Goal: Transaction & Acquisition: Register for event/course

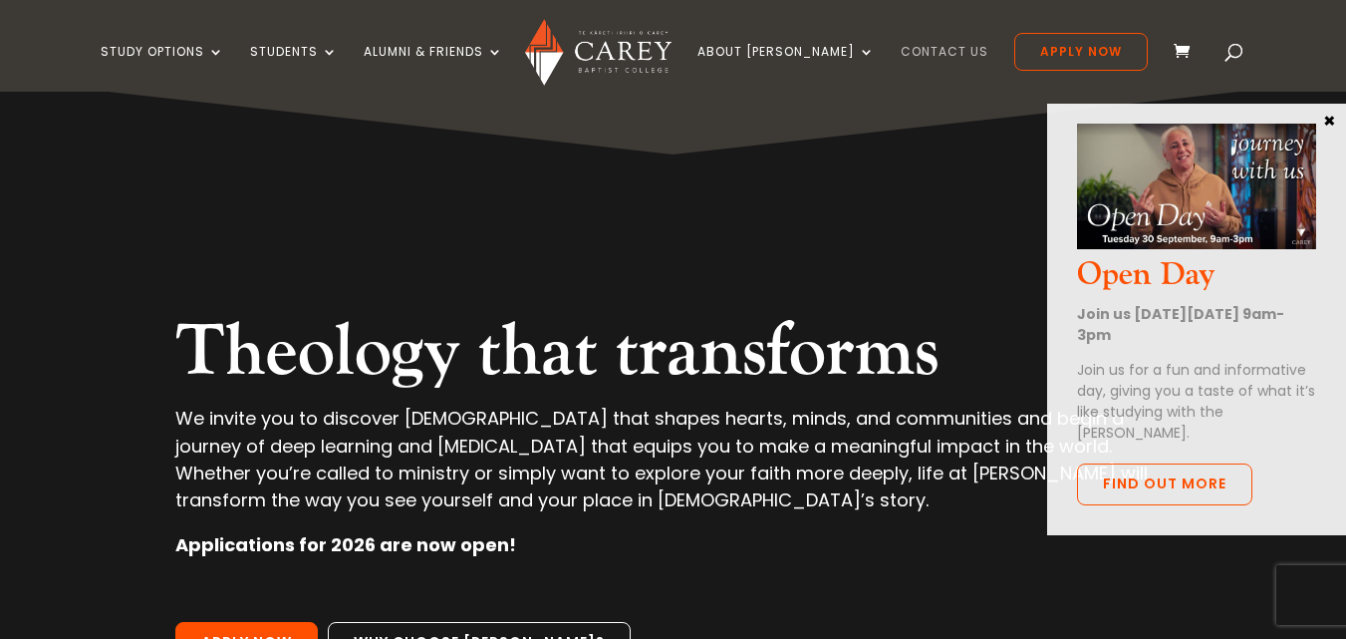
click at [904, 53] on link "Contact Us" at bounding box center [945, 68] width 88 height 47
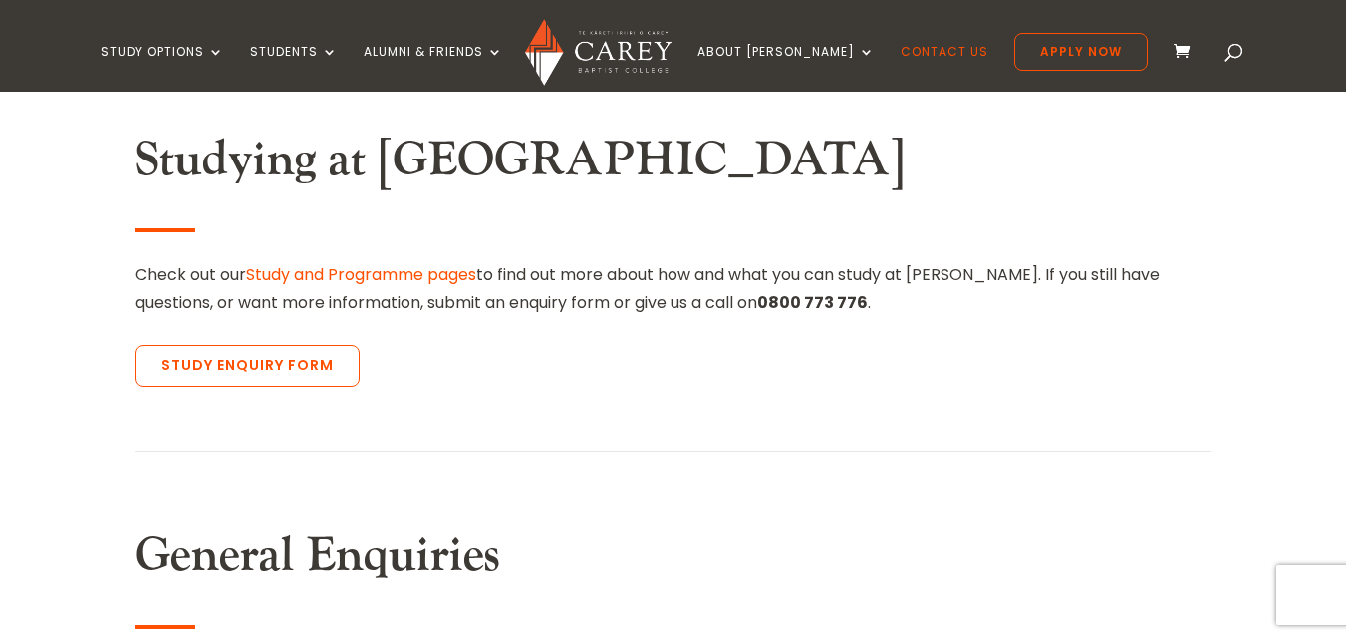
scroll to position [678, 0]
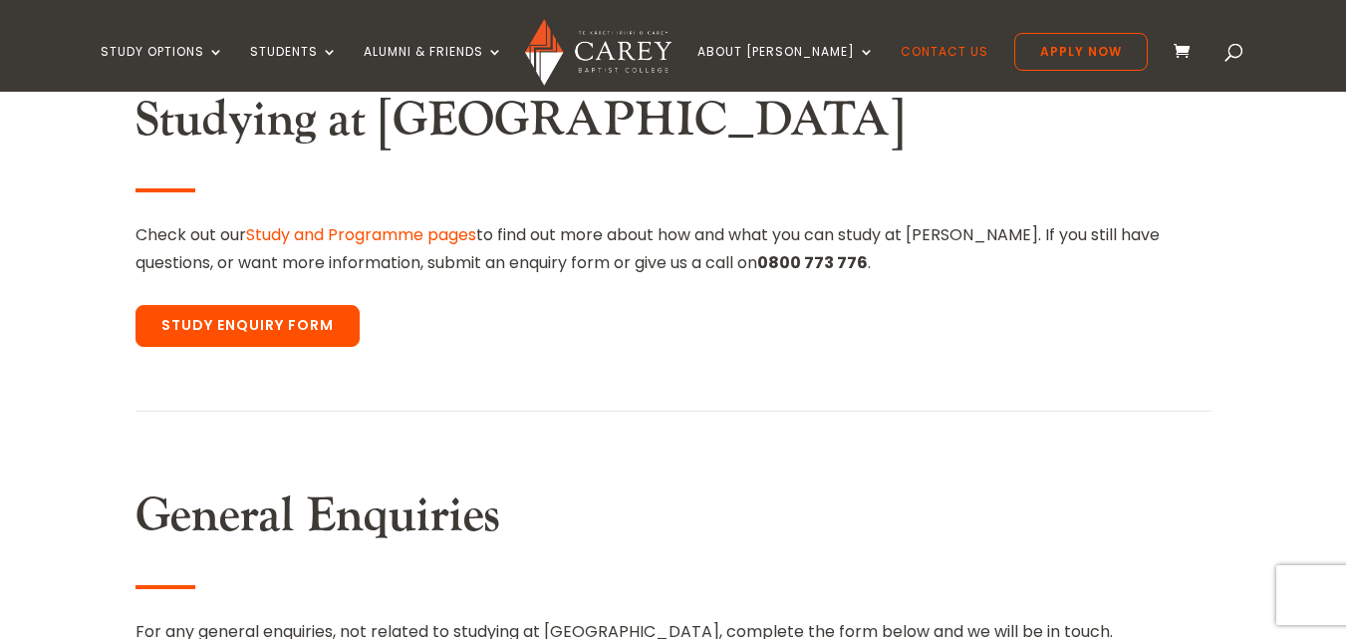
click at [274, 327] on link "Study Enquiry Form" at bounding box center [248, 326] width 224 height 42
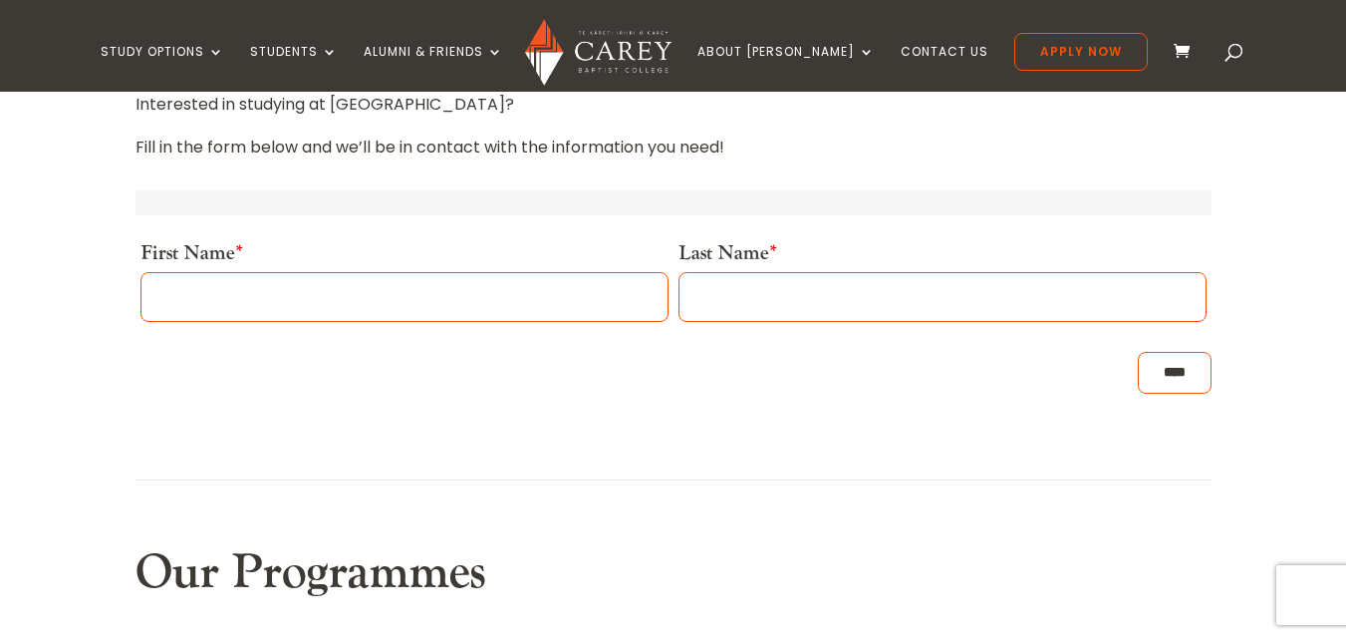
scroll to position [717, 0]
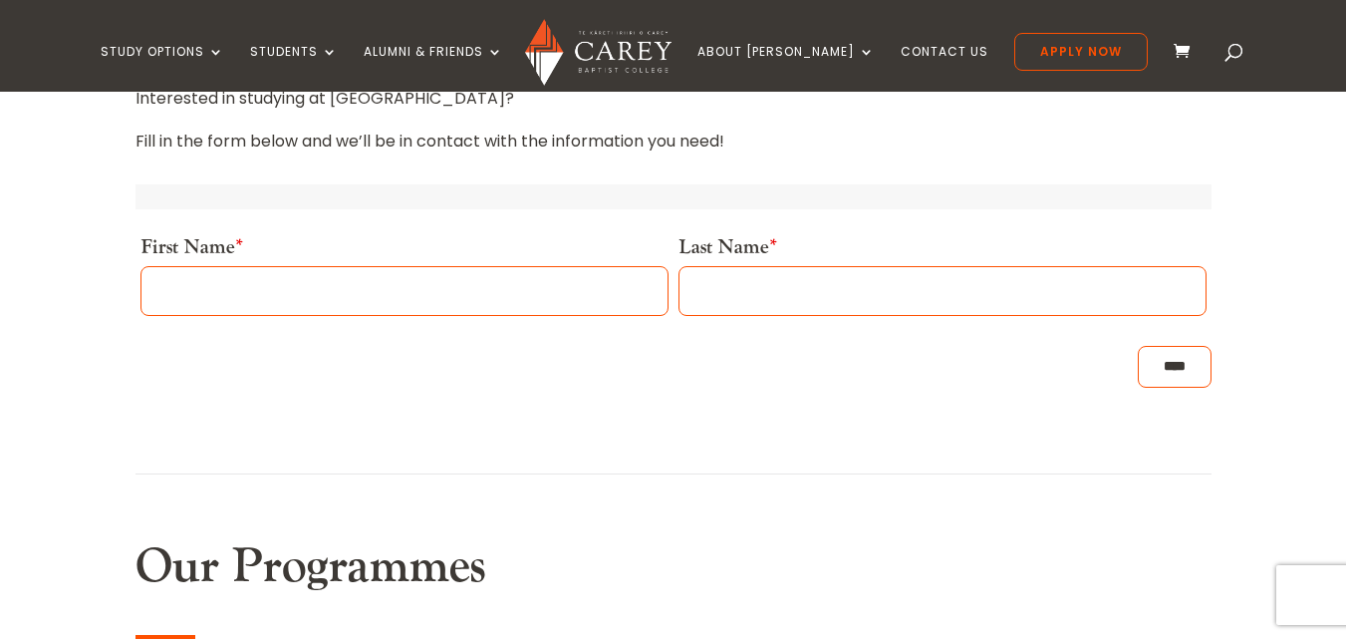
click at [304, 277] on input "First Name *" at bounding box center [404, 291] width 528 height 50
type input "*******"
type input "********"
click at [1148, 365] on input "****" at bounding box center [1175, 367] width 74 height 42
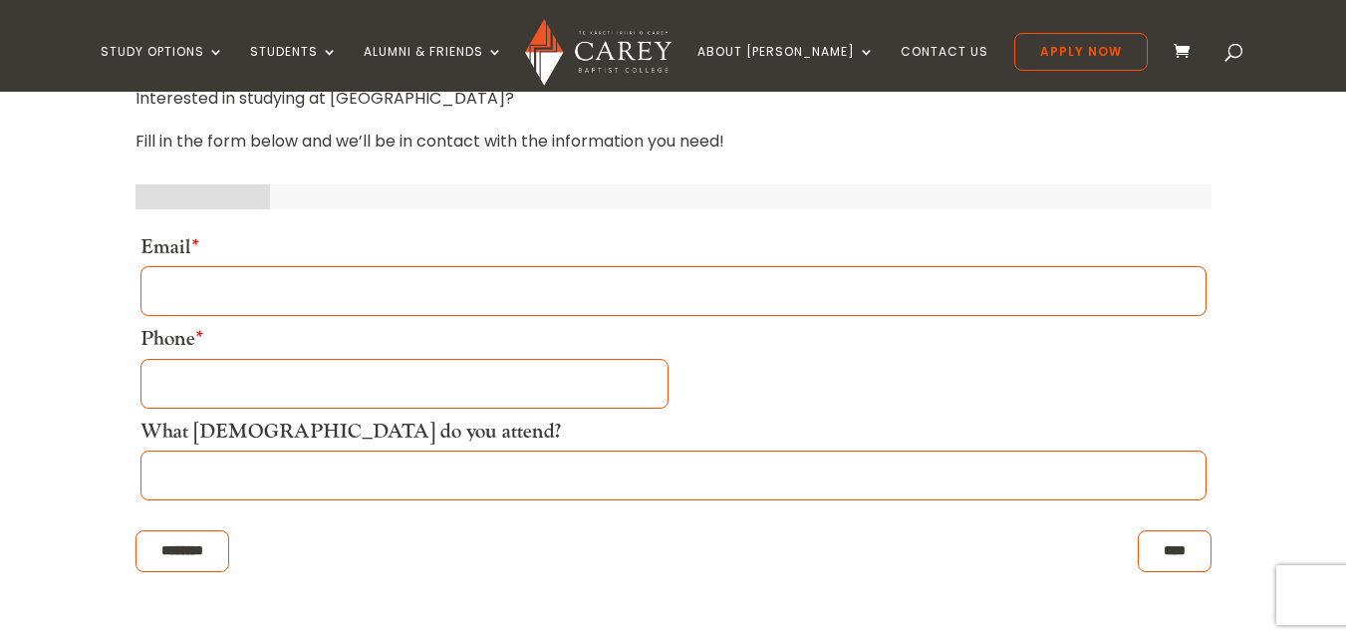
click at [967, 294] on input "Email *" at bounding box center [673, 291] width 1066 height 50
type input "**********"
click at [400, 470] on input "What church do you attend?" at bounding box center [673, 475] width 1066 height 50
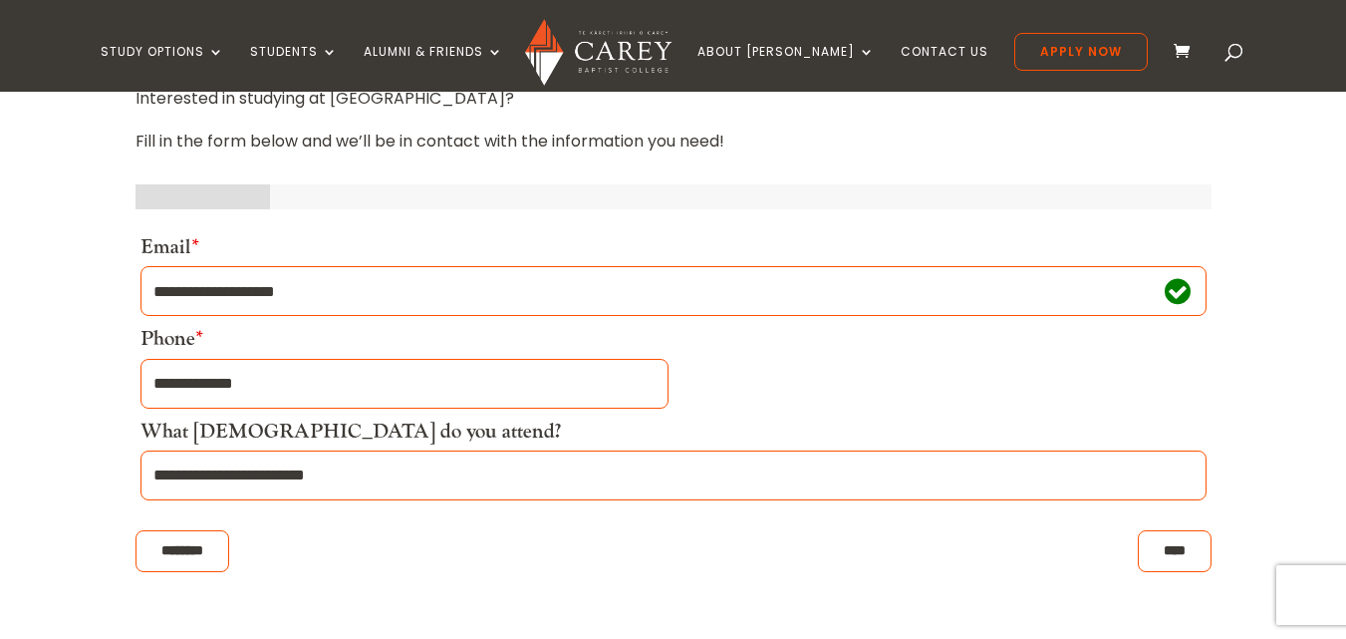
type input "**********"
click at [1176, 549] on input "****" at bounding box center [1175, 551] width 74 height 42
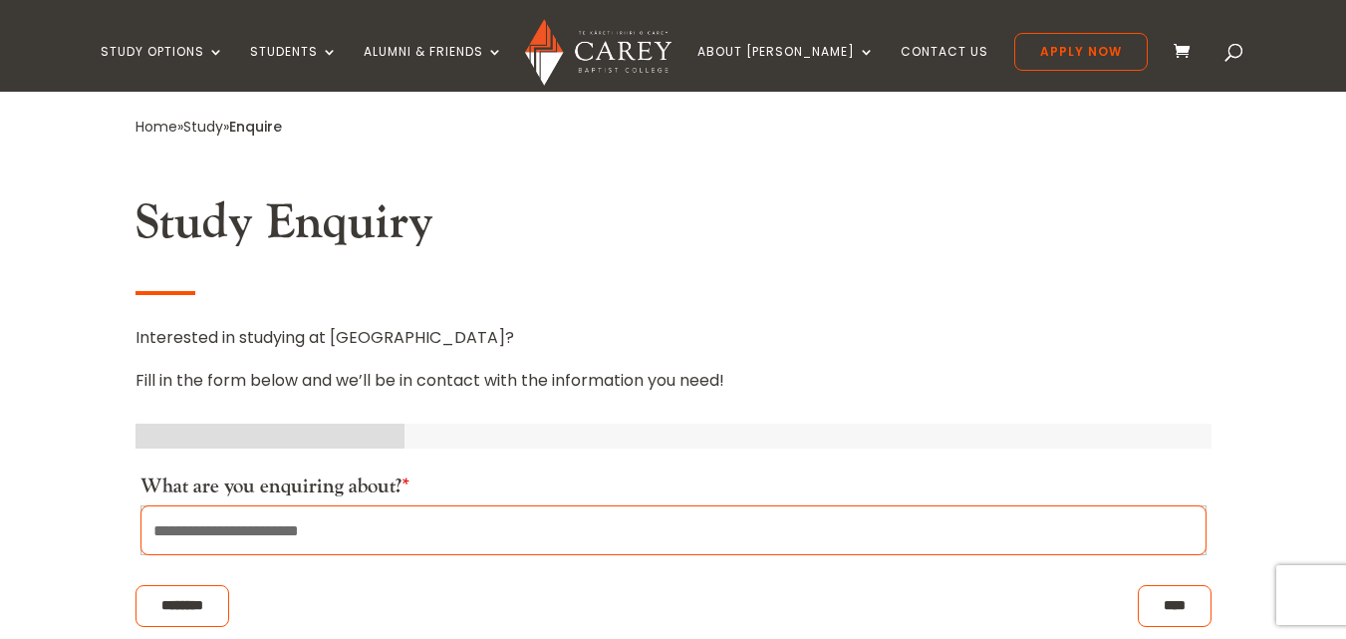
scroll to position [518, 0]
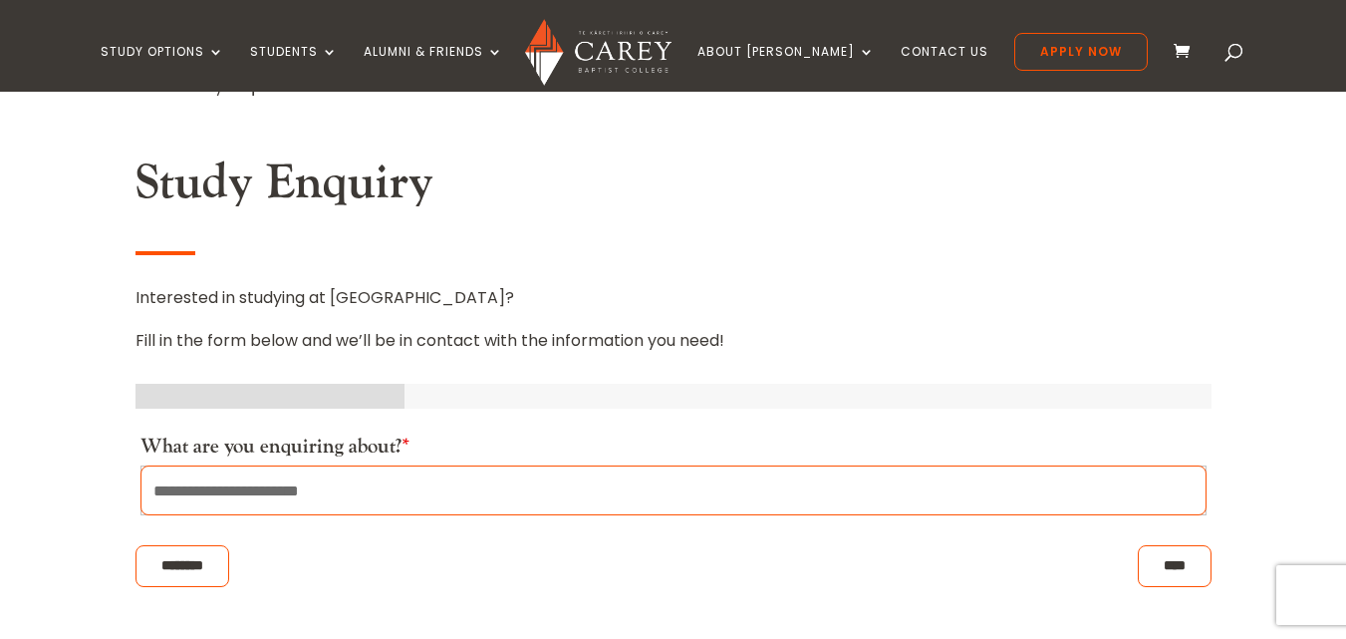
click at [240, 394] on div at bounding box center [270, 396] width 269 height 25
click at [257, 487] on select "**********" at bounding box center [673, 490] width 1066 height 50
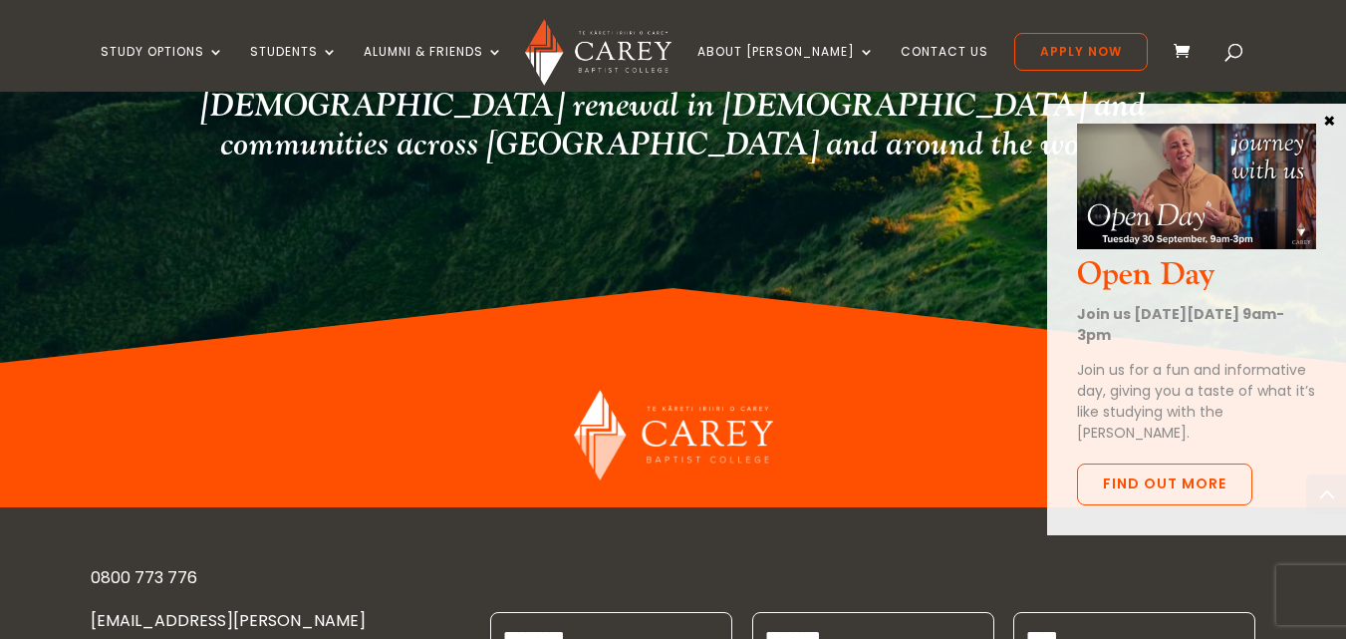
scroll to position [5440, 0]
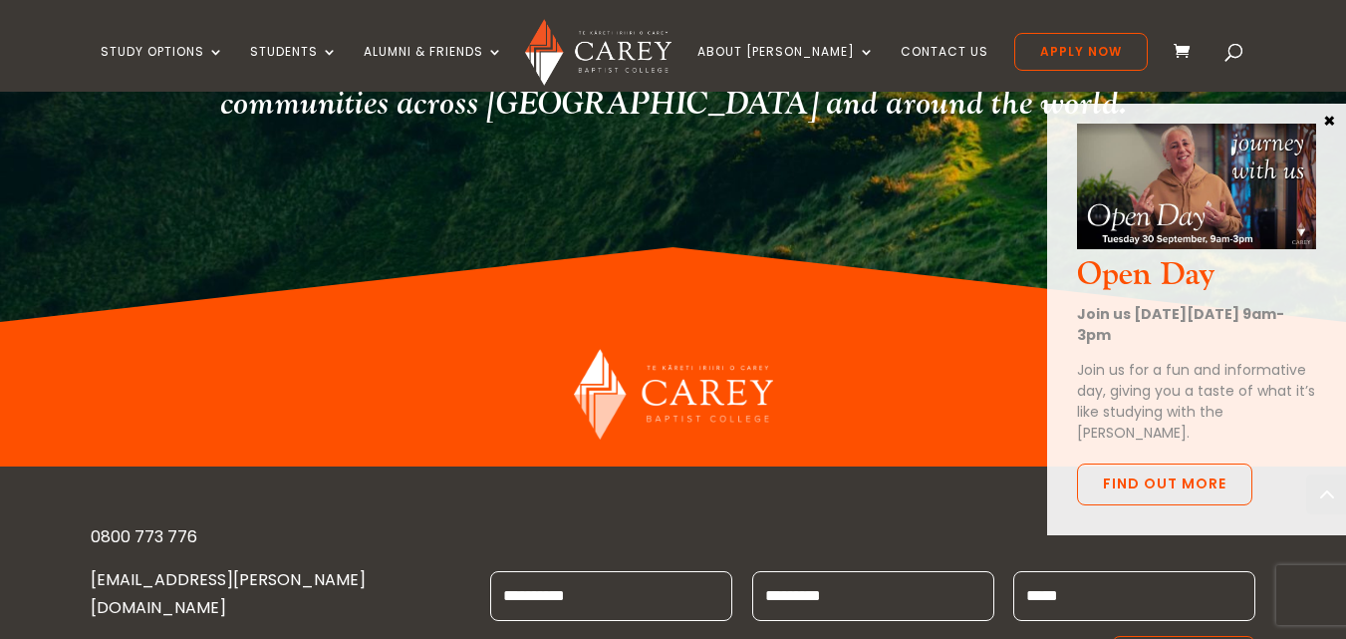
click at [207, 568] on link "[EMAIL_ADDRESS][PERSON_NAME][DOMAIN_NAME]" at bounding box center [228, 593] width 275 height 50
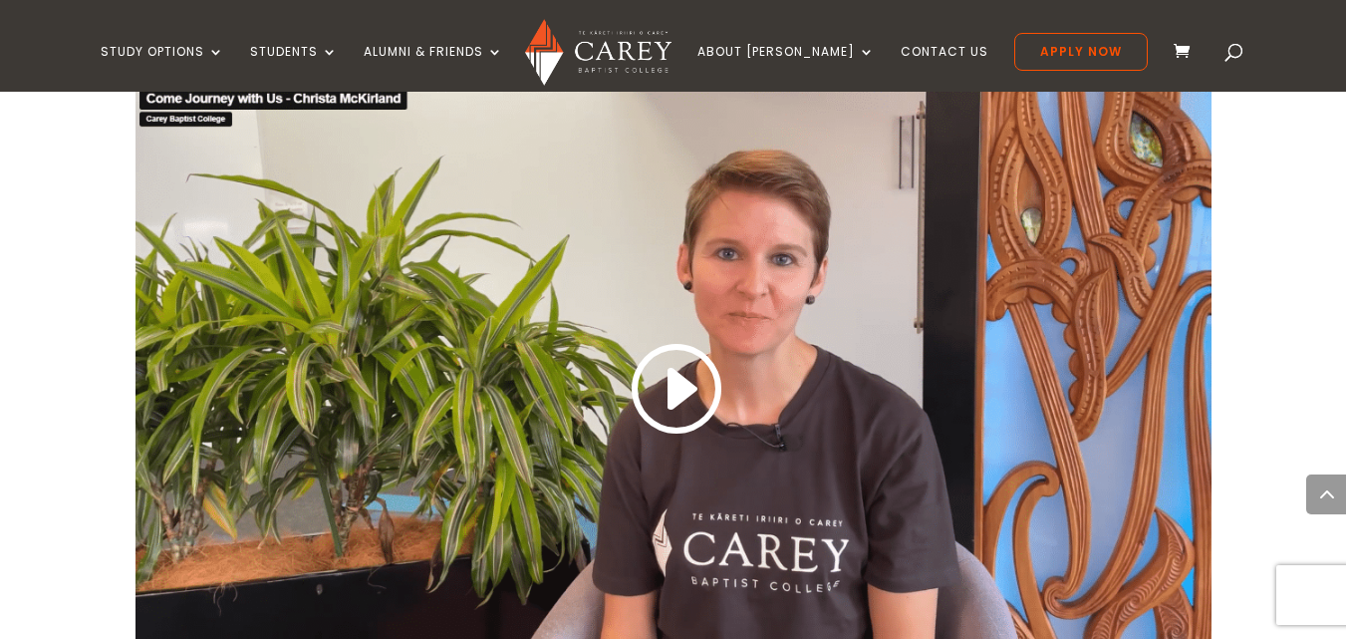
scroll to position [1395, 0]
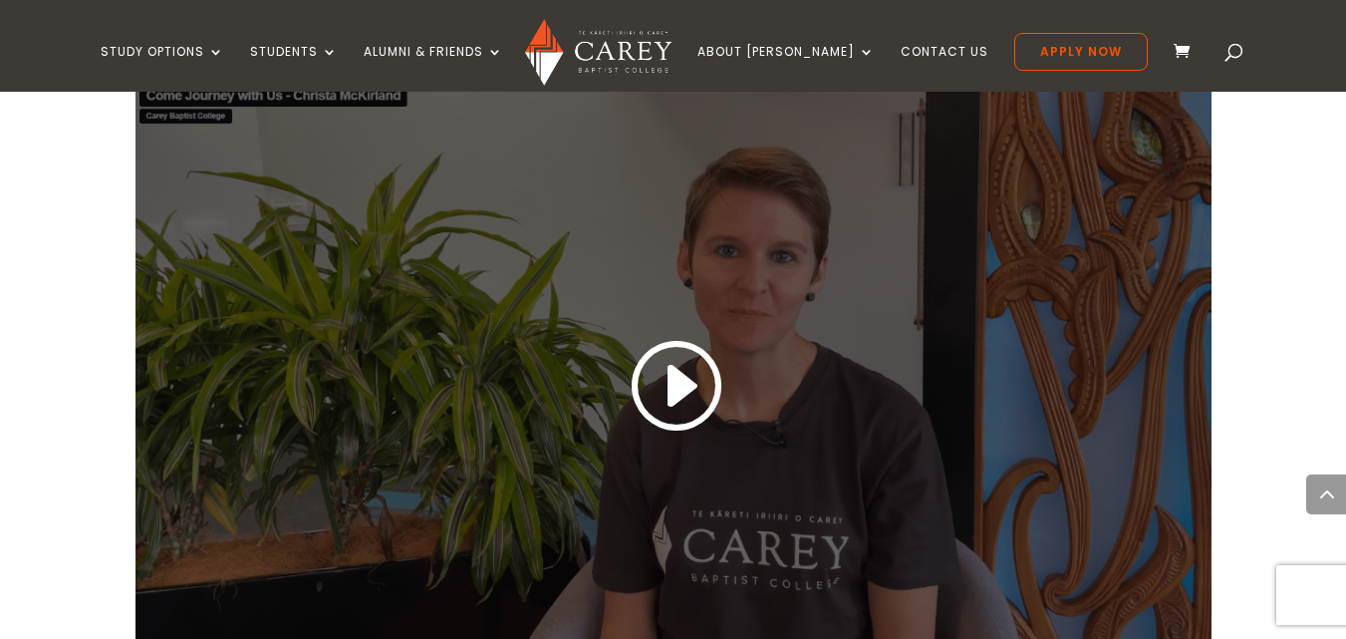
click at [686, 354] on link at bounding box center [674, 387] width 96 height 105
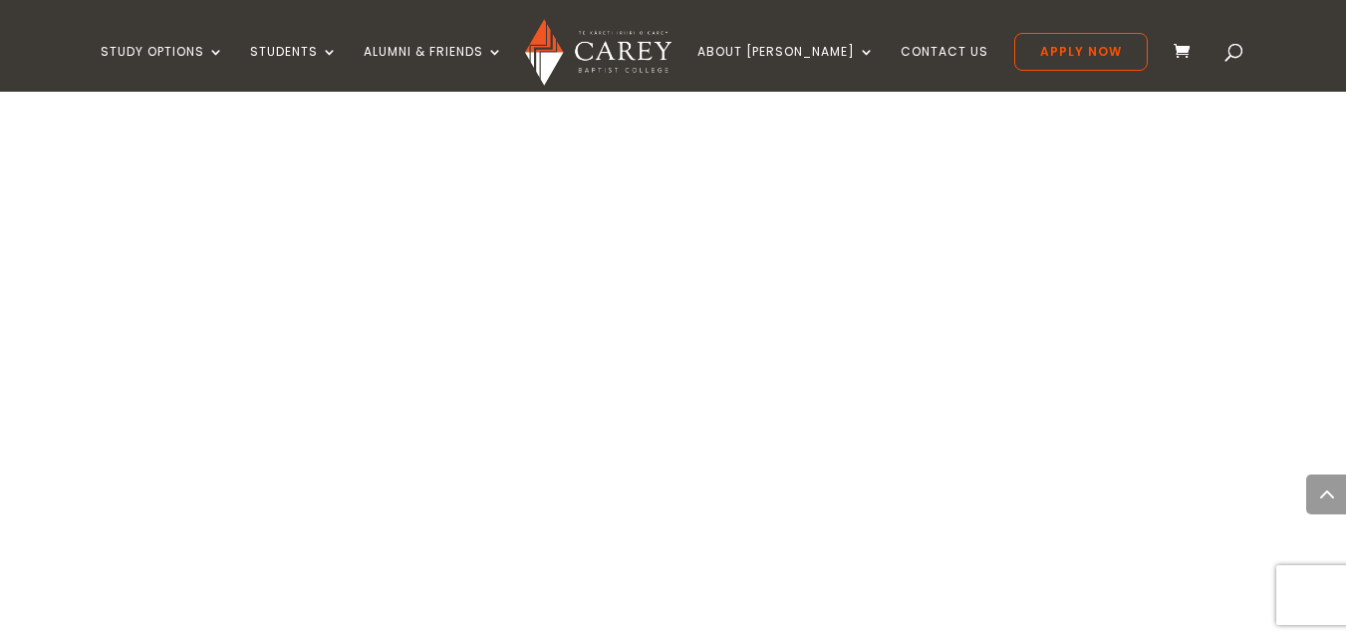
scroll to position [1435, 0]
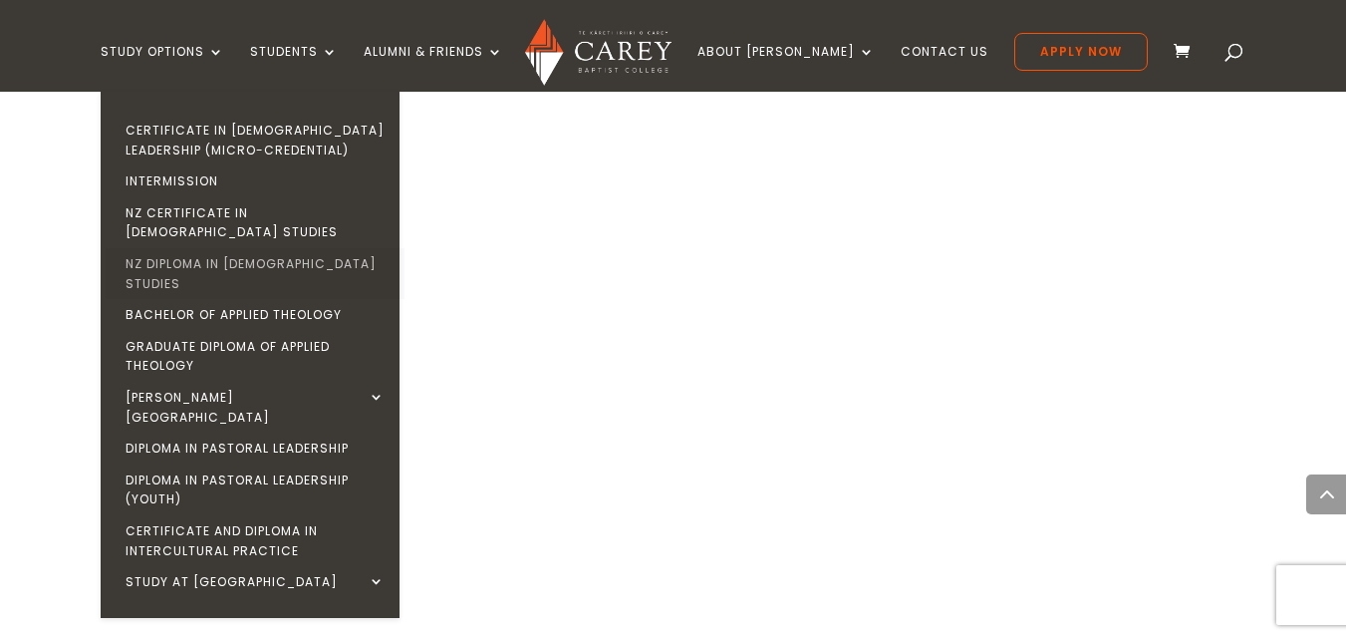
click at [255, 248] on link "NZ Diploma in [DEMOGRAPHIC_DATA] Studies" at bounding box center [255, 273] width 299 height 51
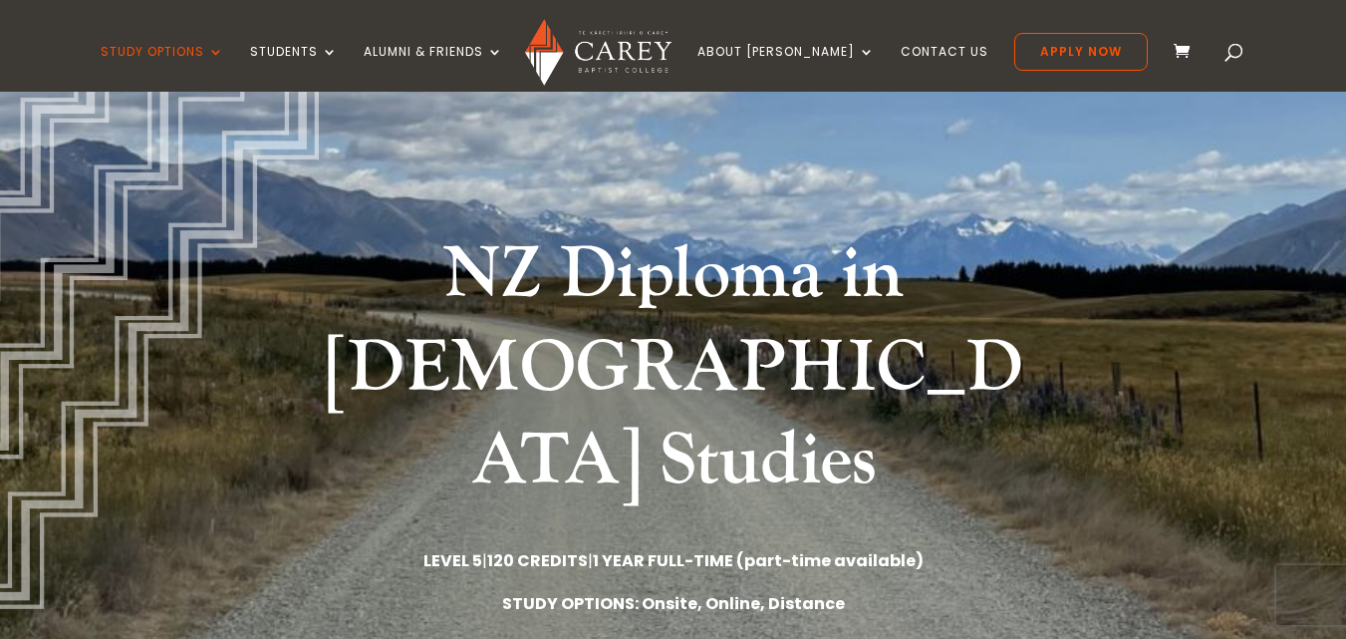
scroll to position [80, 0]
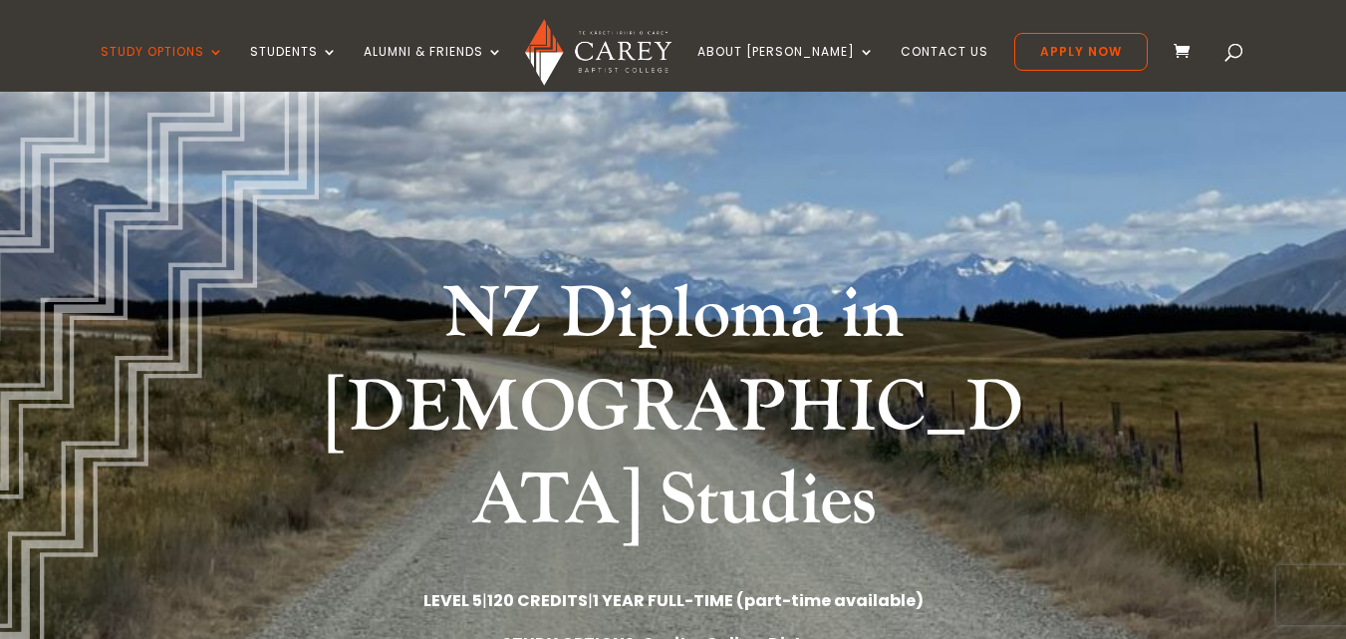
click at [255, 240] on div "NZ Diploma in [DEMOGRAPHIC_DATA] Studies LEVEL 5 | 120 CREDITS | 1 YEAR FULL-TI…" at bounding box center [673, 405] width 1346 height 789
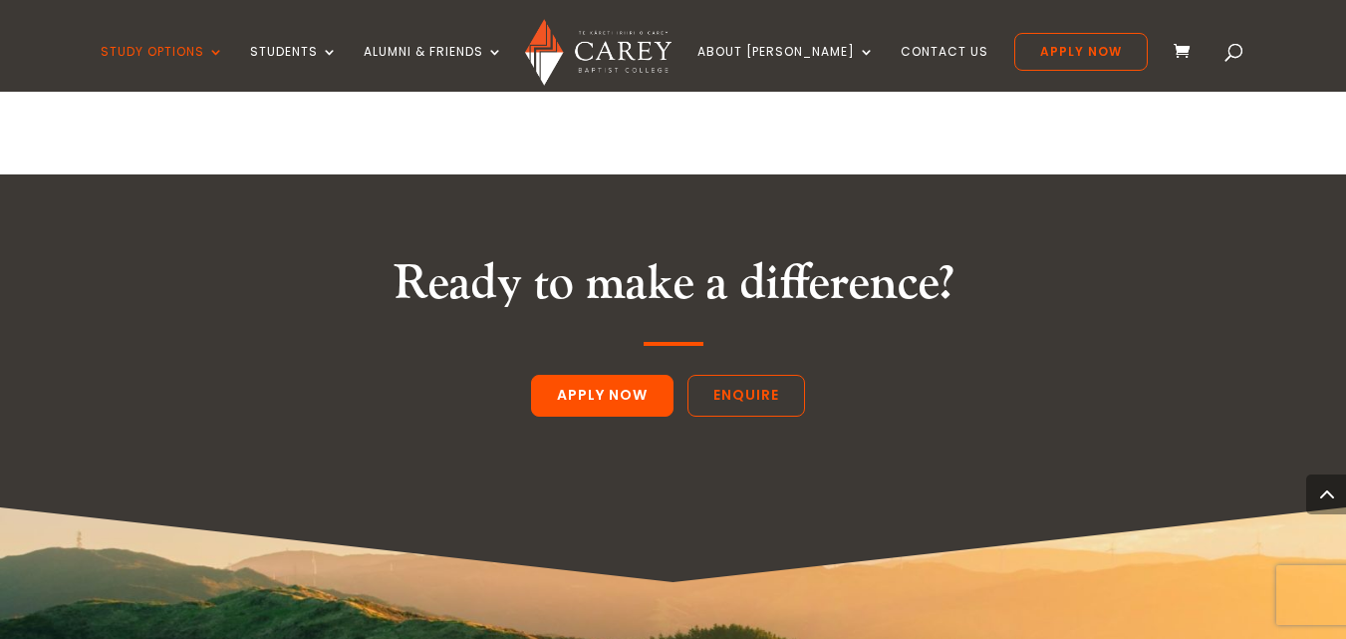
scroll to position [3188, 0]
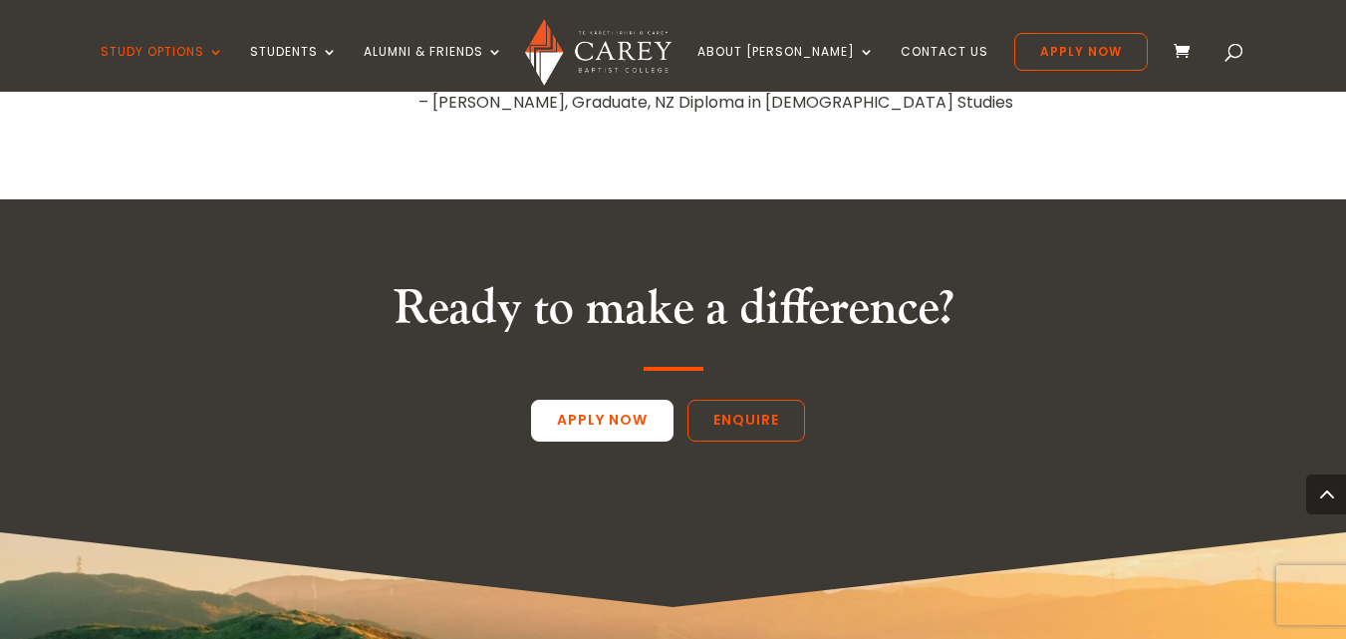
click at [582, 400] on link "Apply Now" at bounding box center [602, 421] width 142 height 42
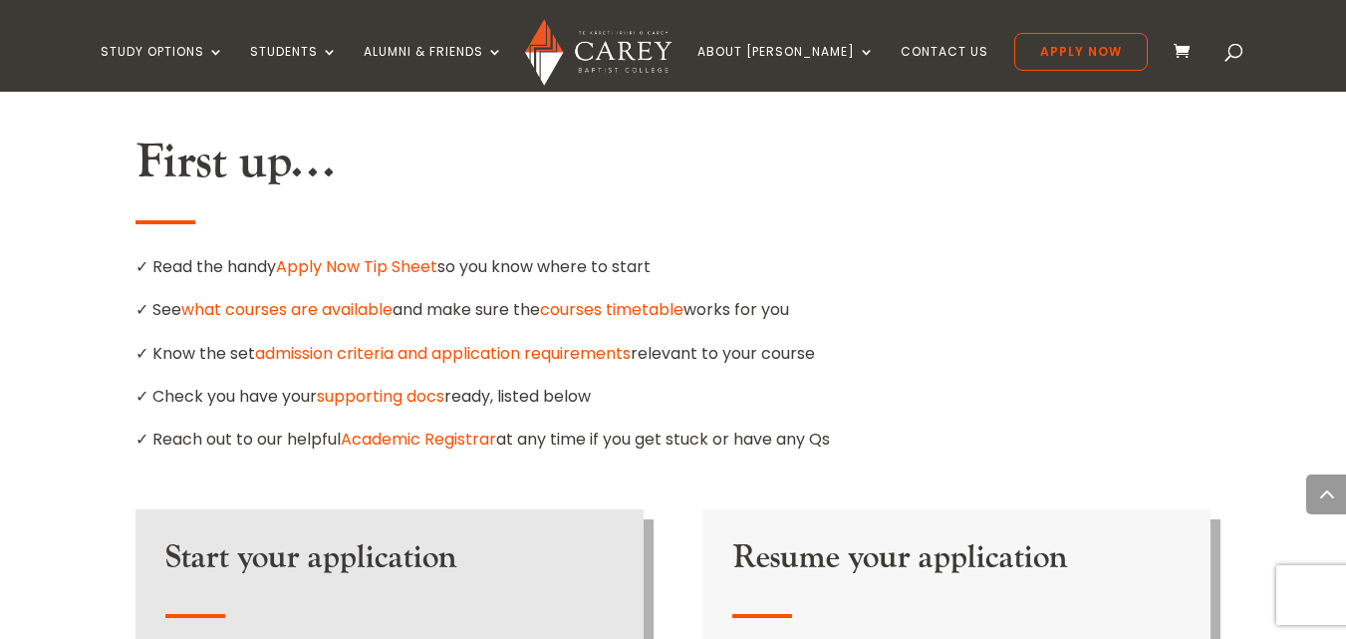
scroll to position [1156, 0]
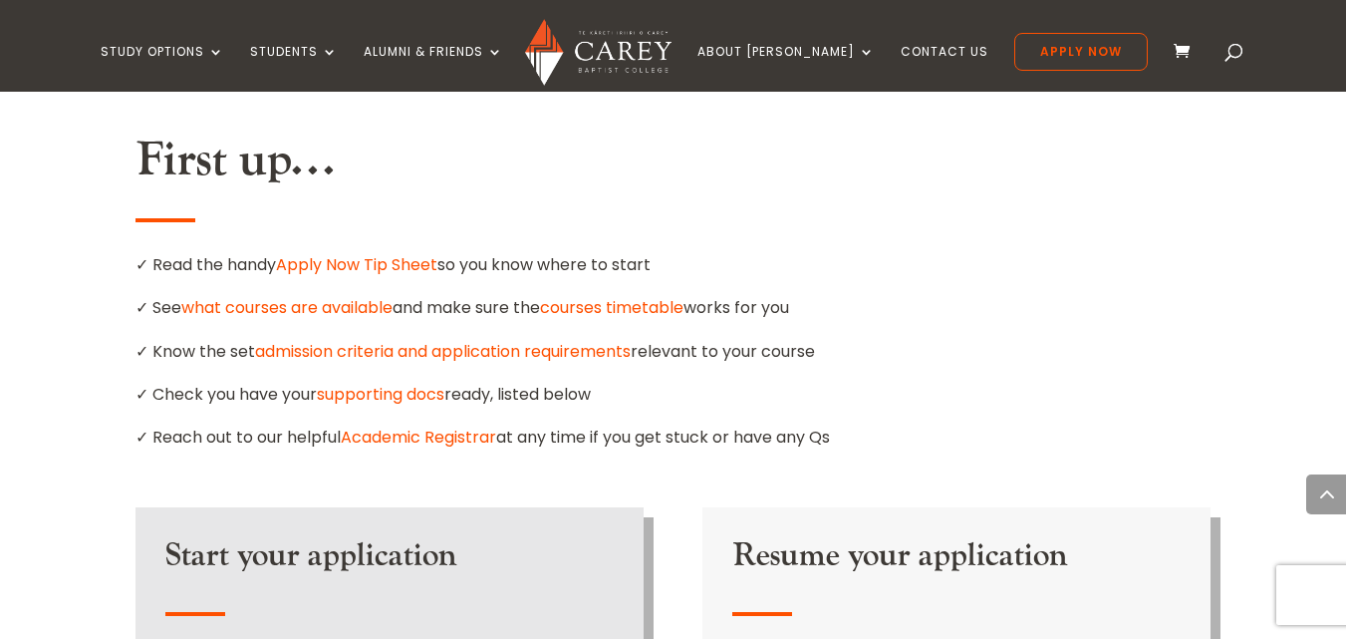
click at [412, 383] on link "supporting docs" at bounding box center [381, 394] width 128 height 23
click at [422, 383] on link "supporting docs" at bounding box center [381, 394] width 128 height 23
click at [358, 253] on link "Apply Now Tip Sheet" at bounding box center [356, 264] width 161 height 23
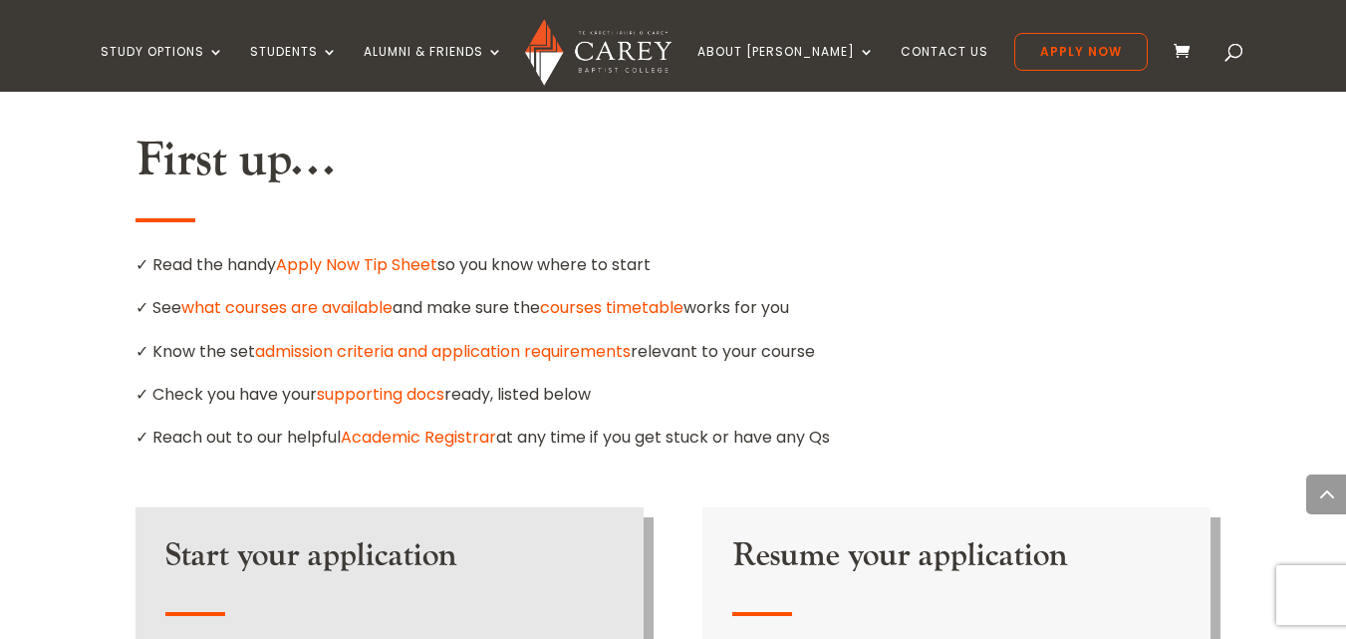
click at [343, 296] on link "what courses are available" at bounding box center [286, 307] width 211 height 23
click at [539, 340] on link "admission criteria and application requirements" at bounding box center [443, 351] width 376 height 23
click at [407, 383] on link "supporting docs" at bounding box center [381, 394] width 128 height 23
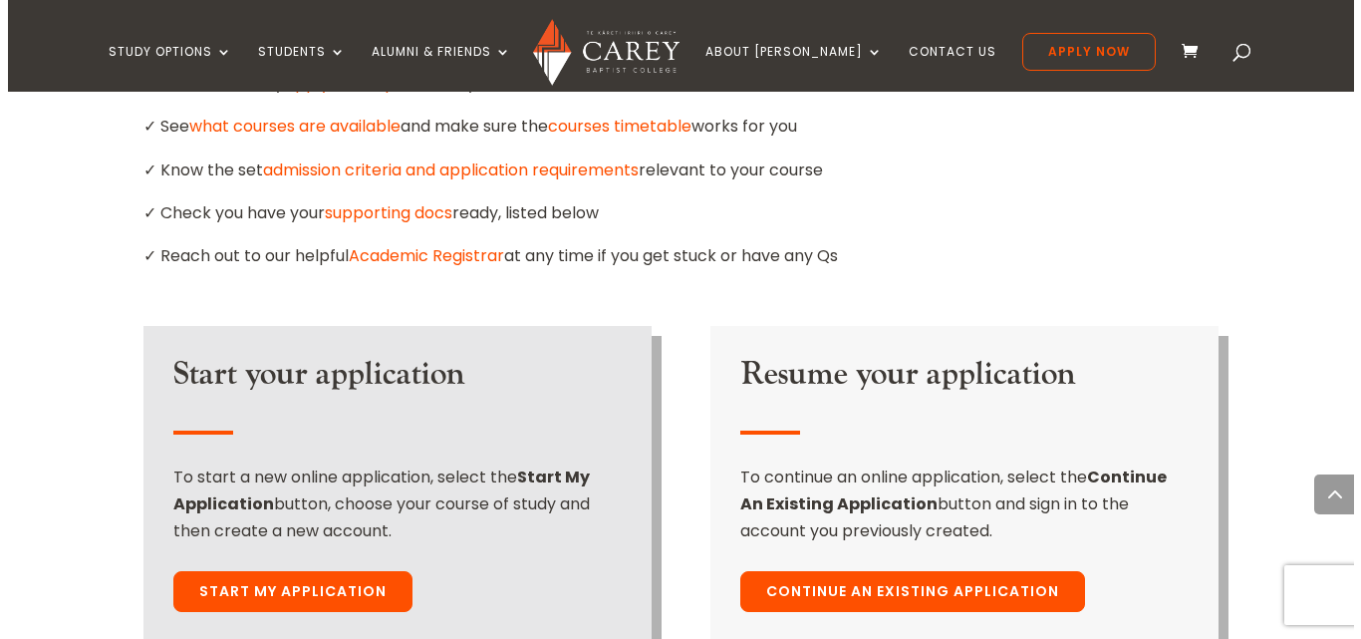
scroll to position [1435, 0]
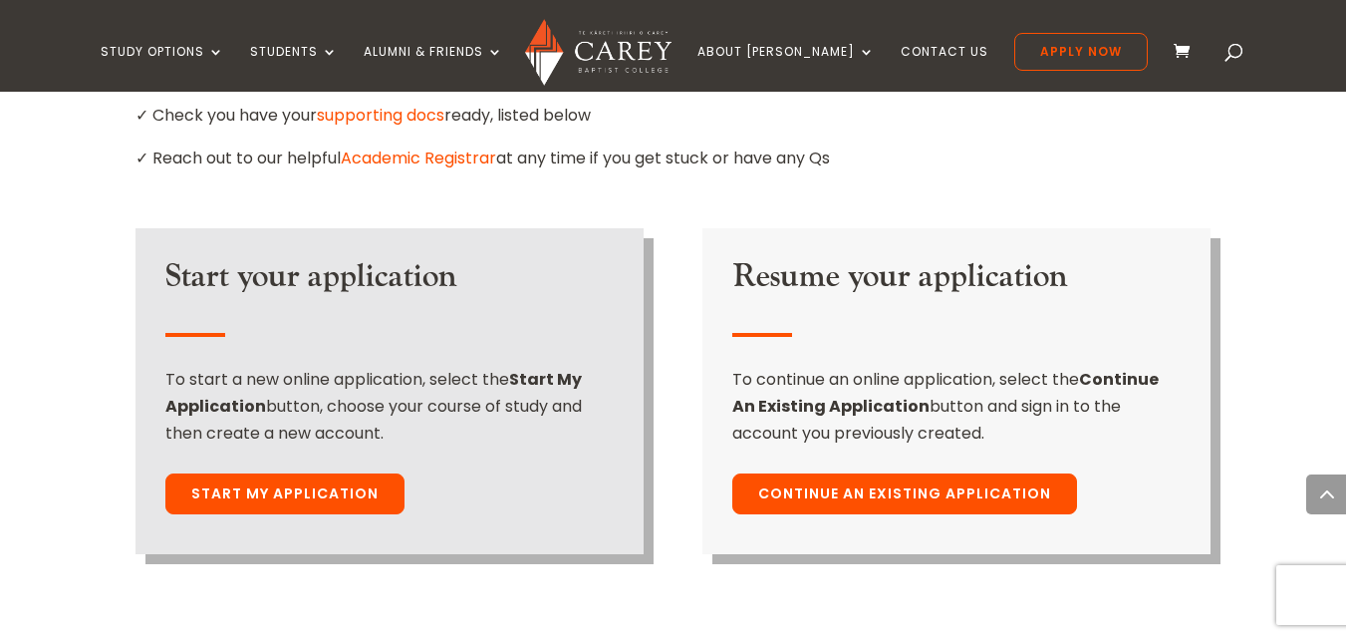
click at [357, 473] on link "Start My Application" at bounding box center [284, 494] width 239 height 42
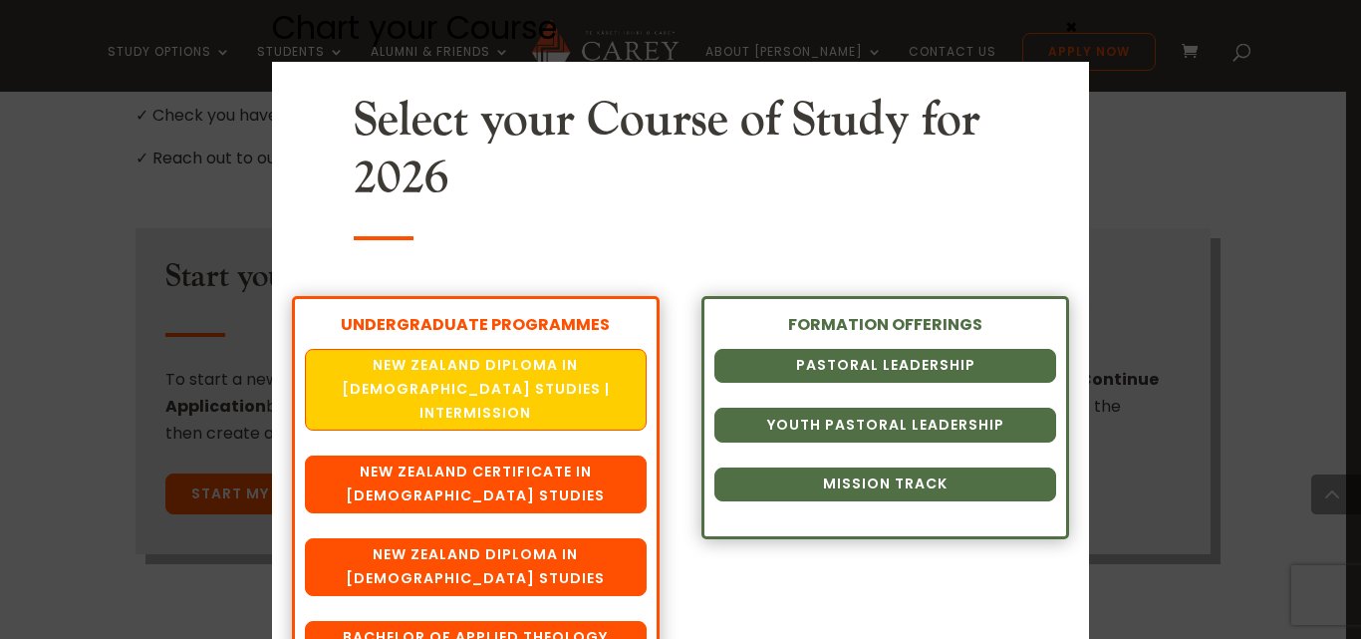
scroll to position [62, 0]
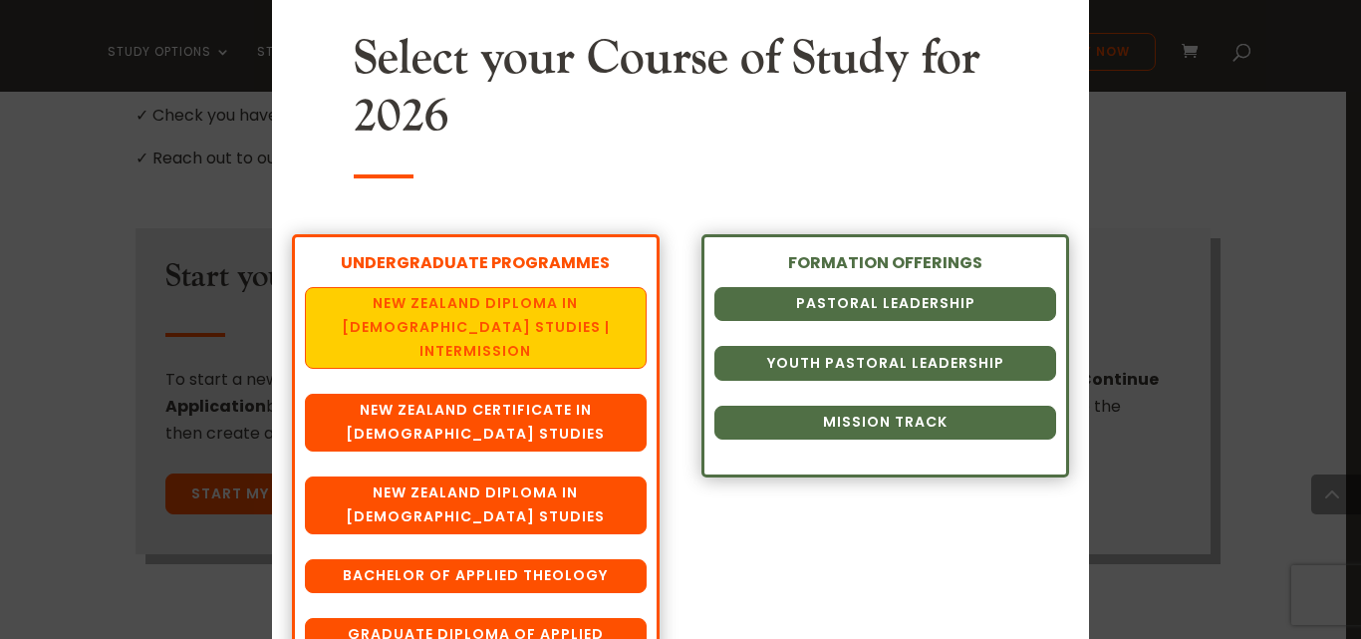
click at [484, 312] on link "New Zealand Diploma in [DEMOGRAPHIC_DATA] Studies | Intermission" at bounding box center [475, 328] width 341 height 82
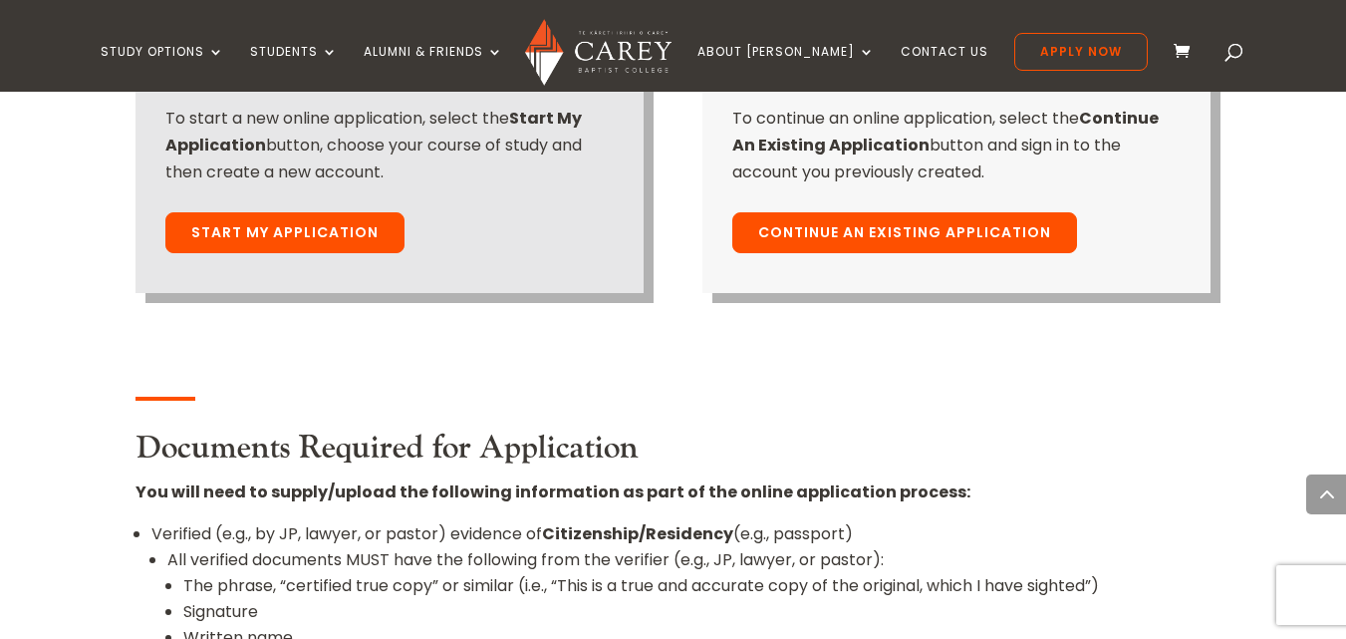
scroll to position [1714, 0]
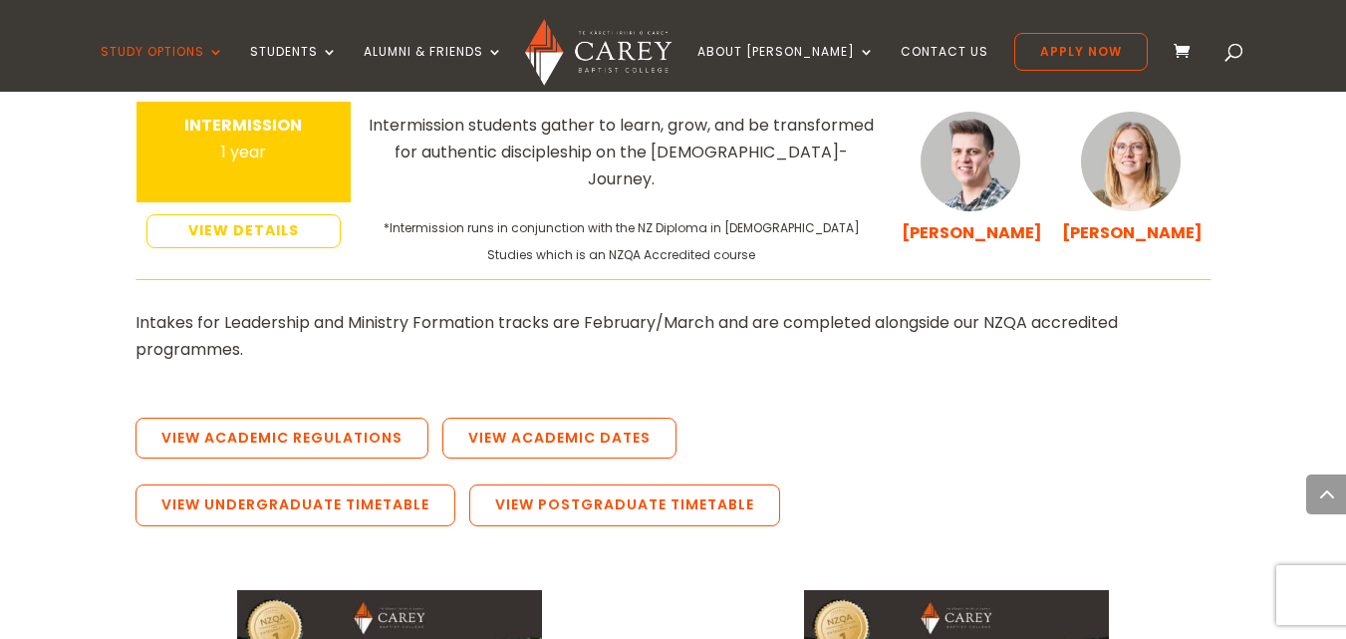
scroll to position [3746, 0]
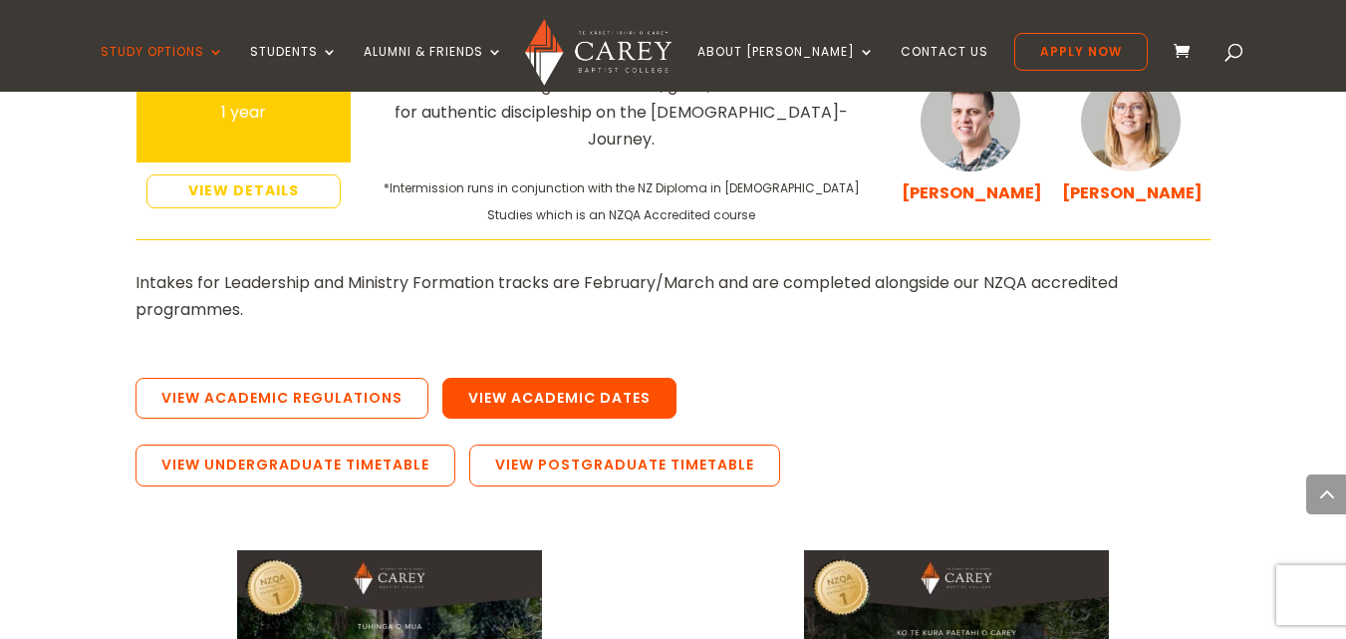
click at [579, 378] on link "View Academic Dates" at bounding box center [559, 399] width 234 height 42
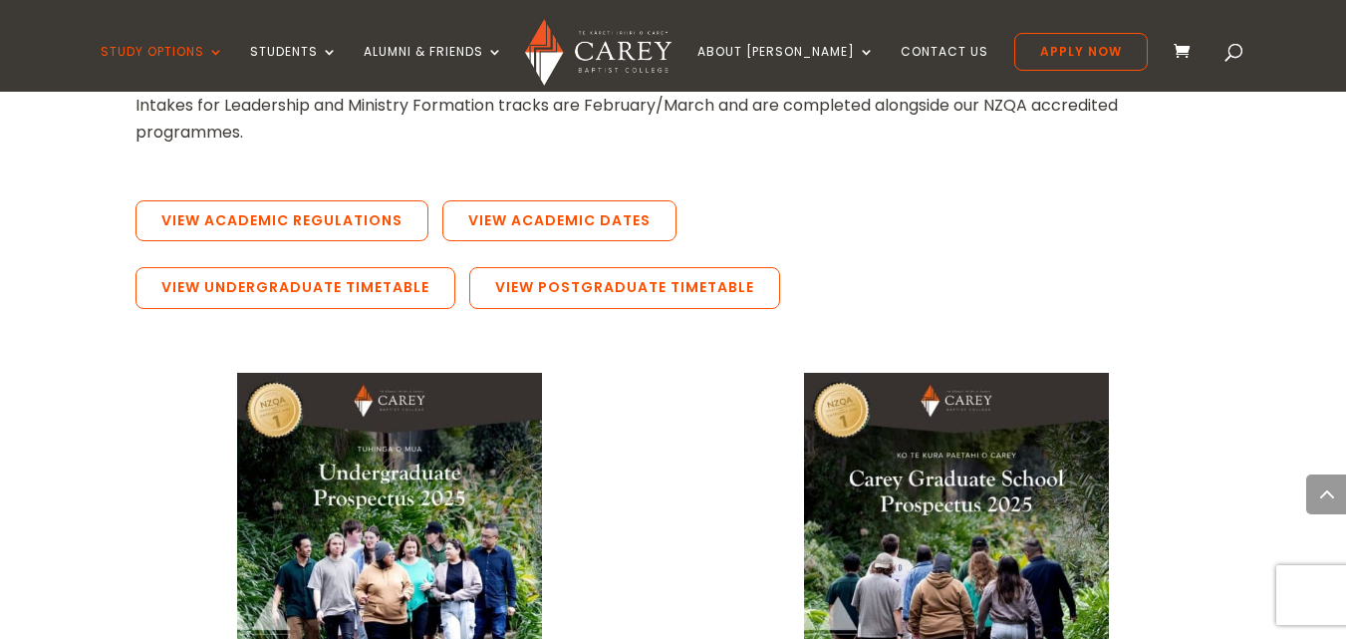
scroll to position [4025, 0]
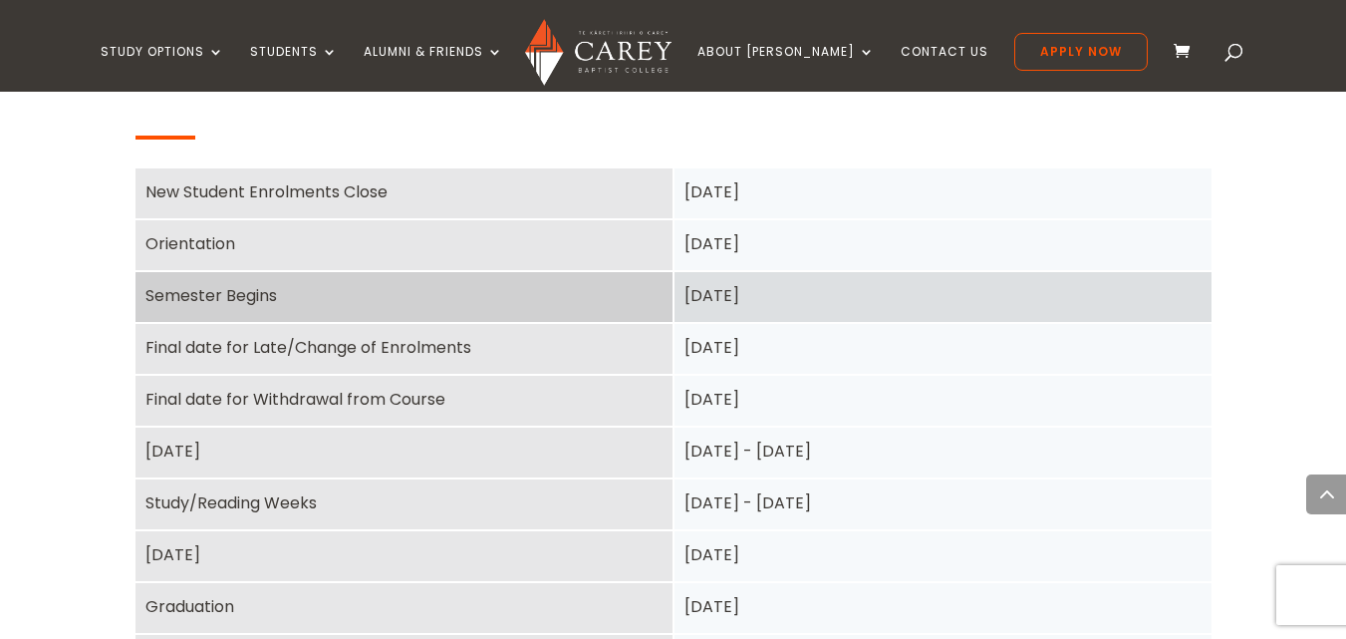
scroll to position [1793, 0]
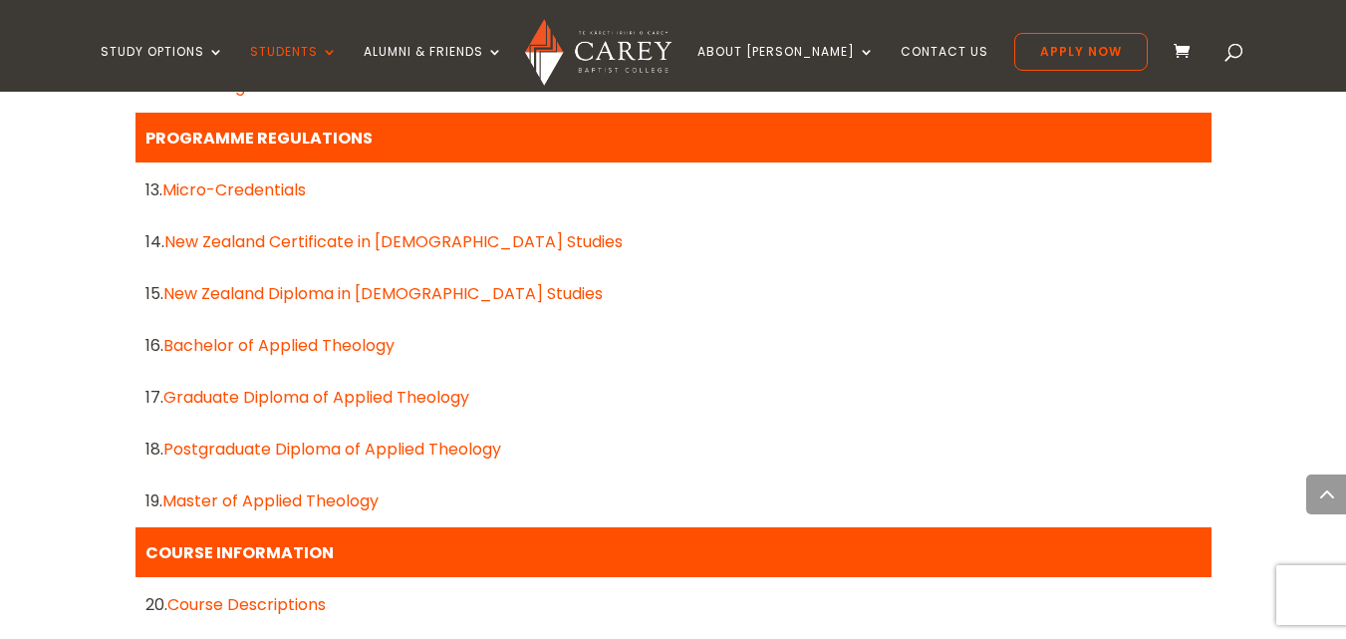
scroll to position [1714, 0]
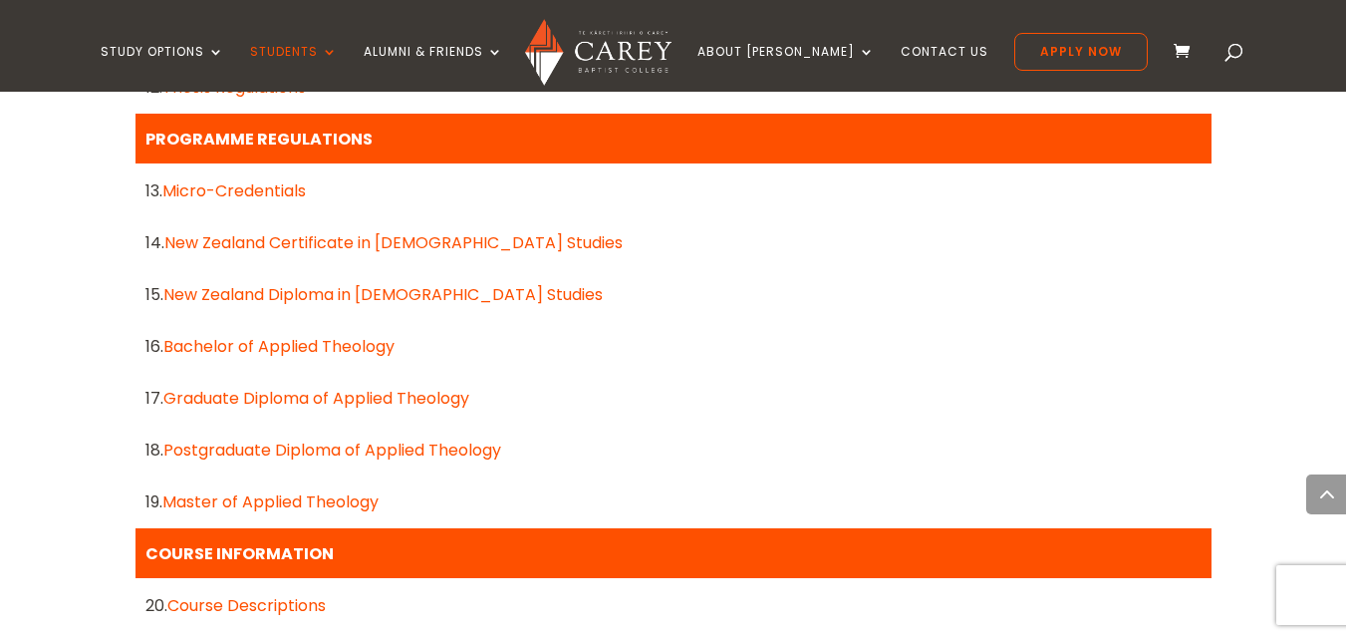
click at [452, 291] on link "New Zealand Diploma in [DEMOGRAPHIC_DATA] Studies" at bounding box center [382, 294] width 439 height 23
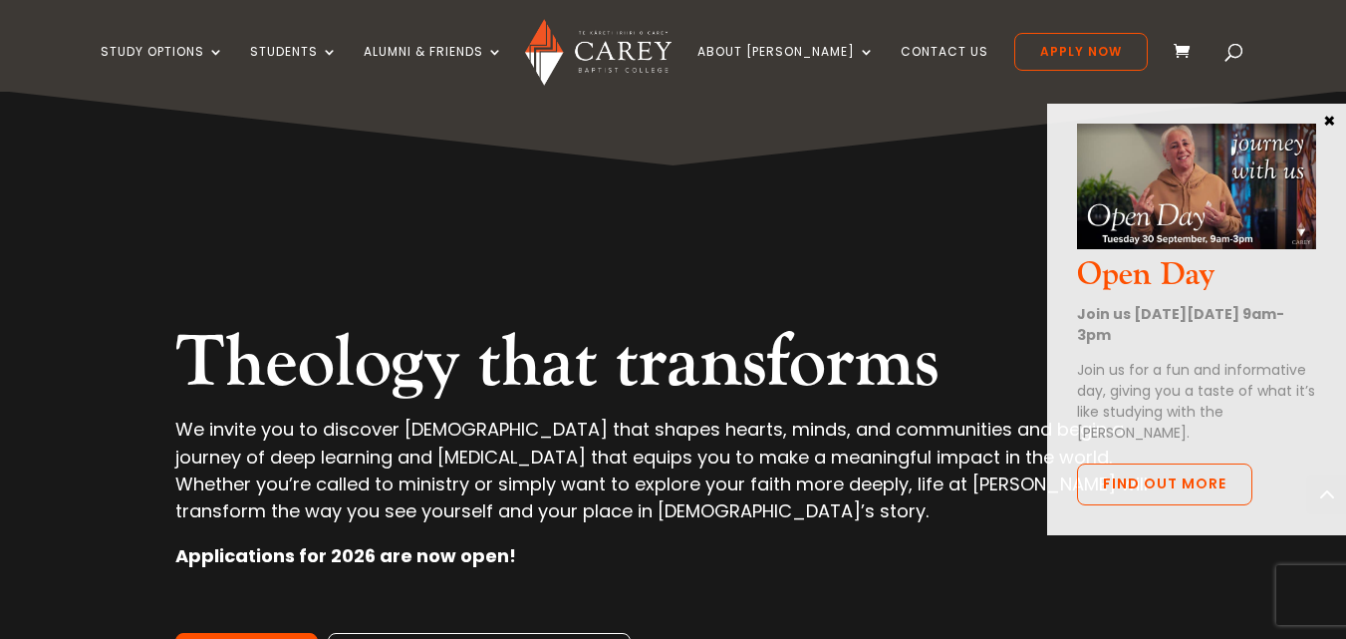
scroll to position [5440, 0]
click at [1060, 43] on link "Apply Now" at bounding box center [1081, 52] width 134 height 38
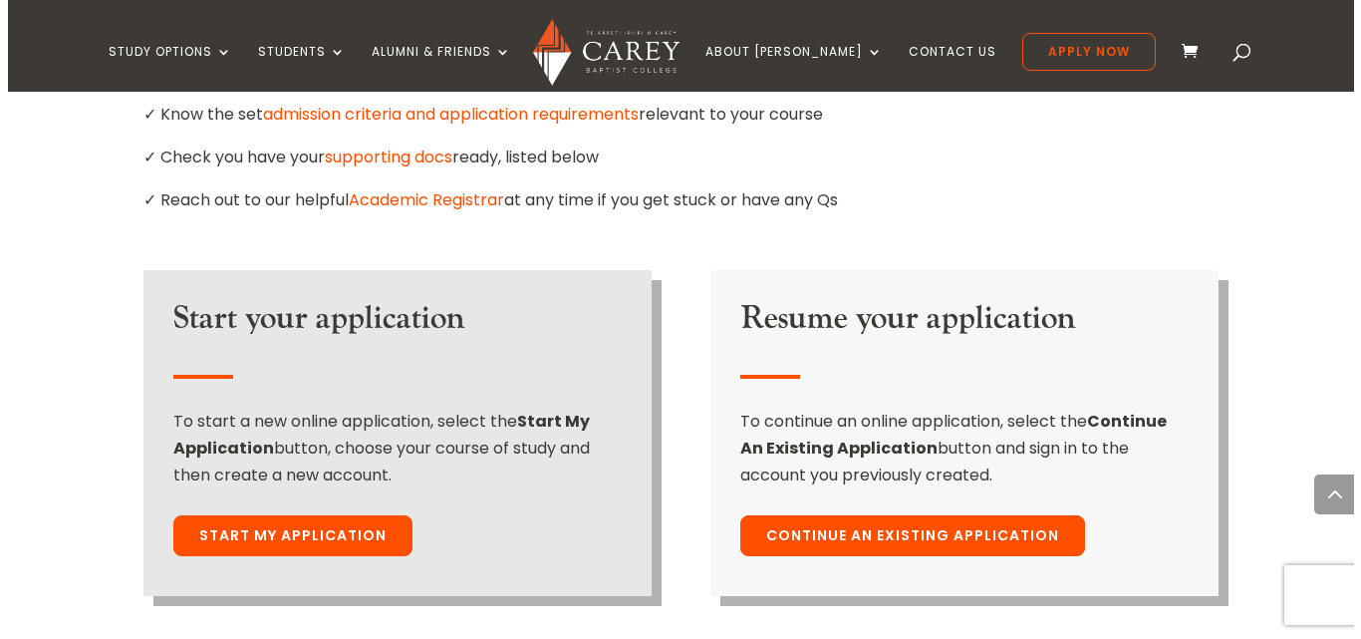
scroll to position [1395, 0]
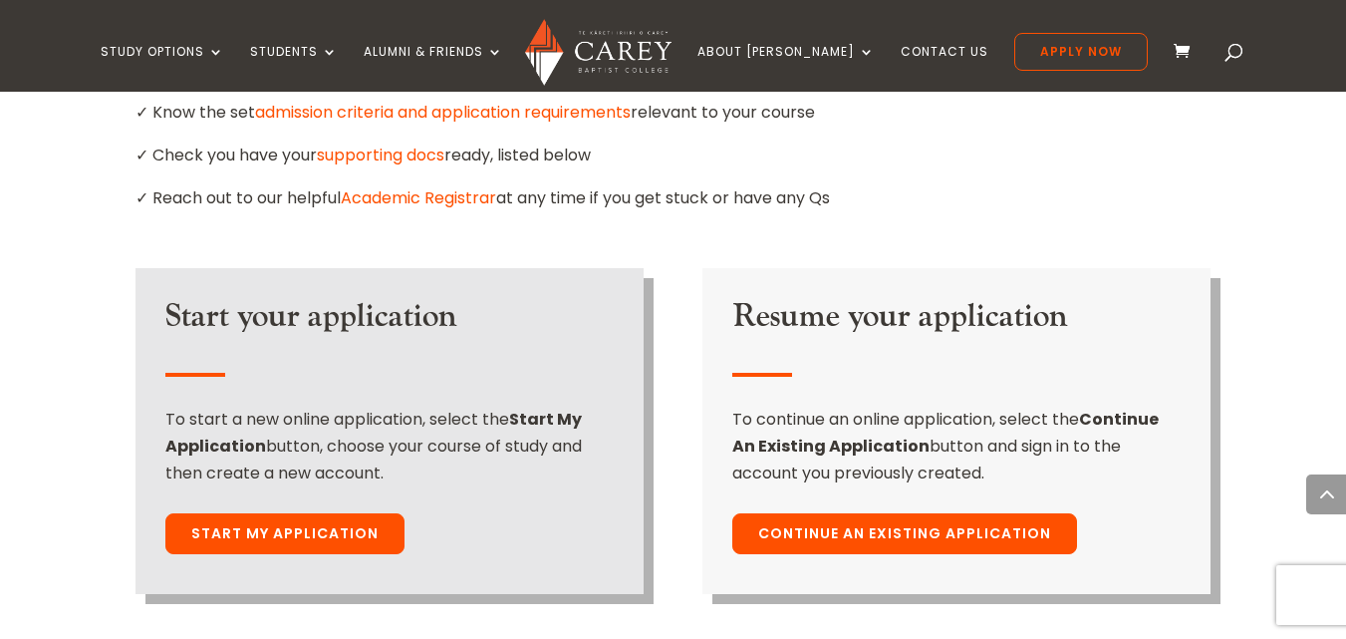
click at [341, 513] on link "Start My Application" at bounding box center [284, 534] width 239 height 42
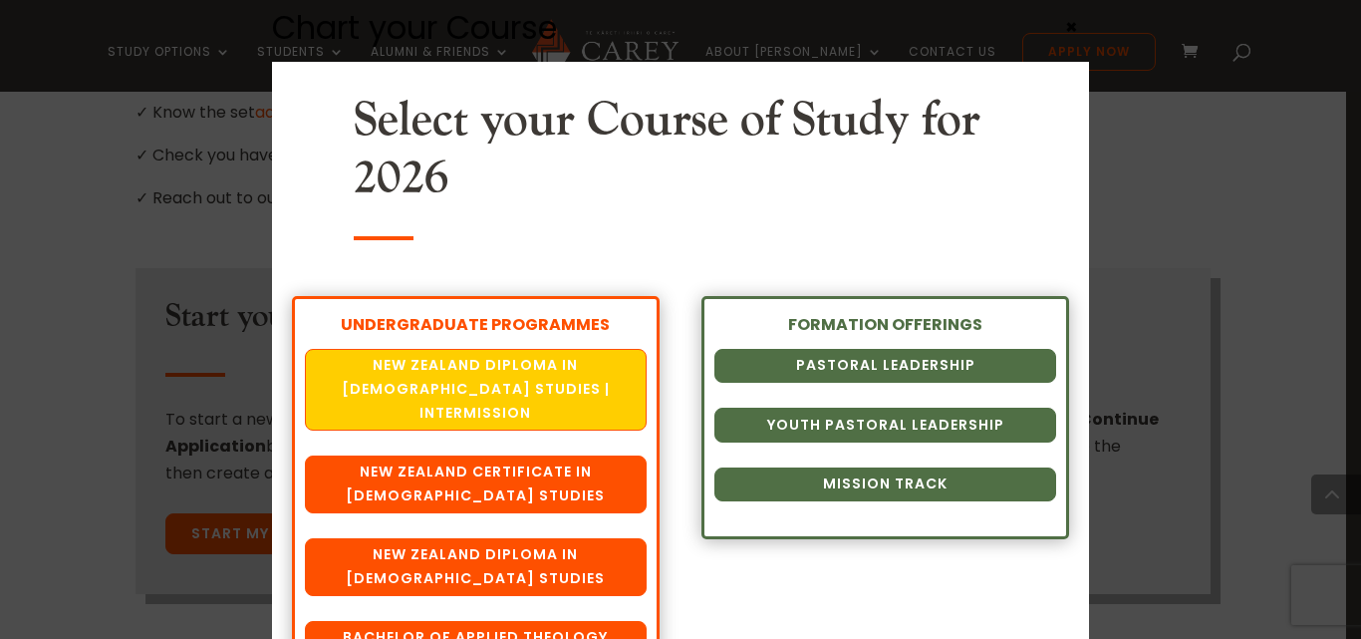
scroll to position [62, 0]
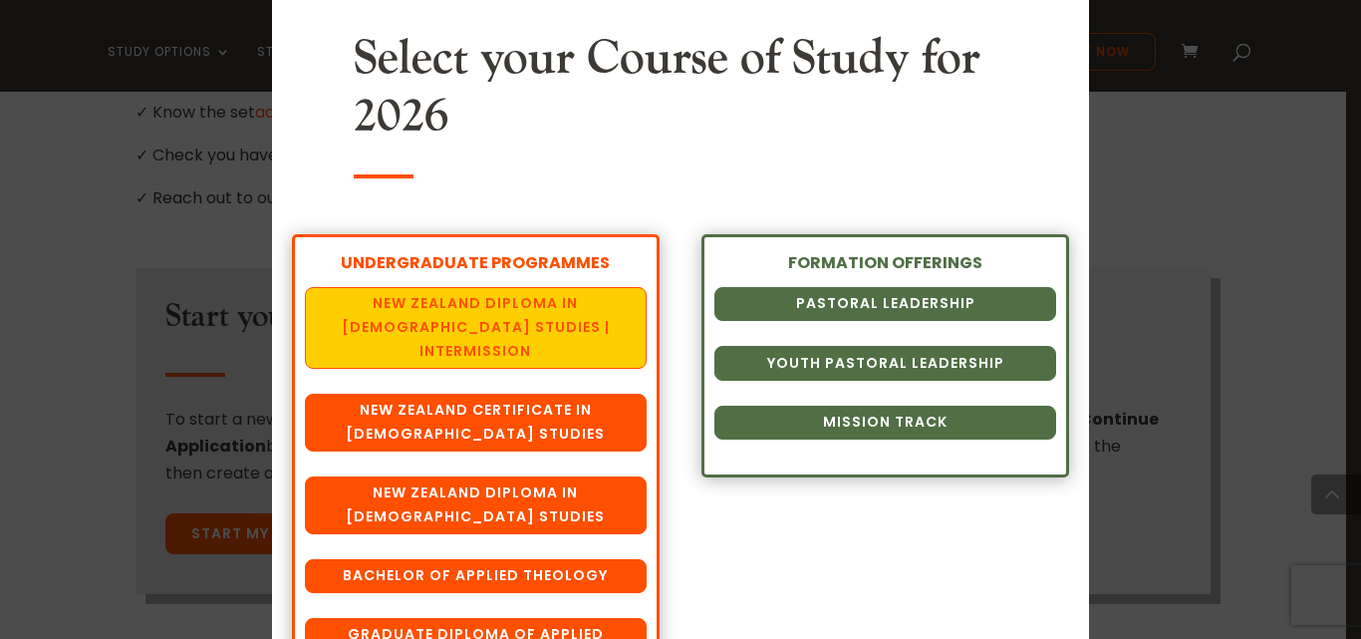
click at [519, 317] on link "New Zealand Diploma in [DEMOGRAPHIC_DATA] Studies | Intermission" at bounding box center [475, 328] width 341 height 82
